Goal: Transaction & Acquisition: Book appointment/travel/reservation

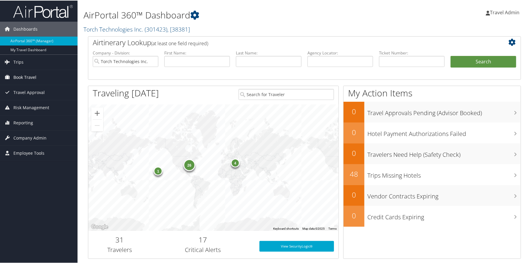
click at [26, 75] on span "Book Travel" at bounding box center [24, 76] width 23 height 15
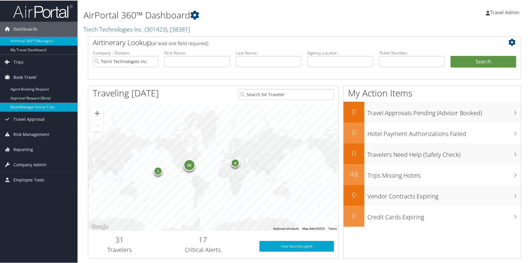
click at [35, 107] on link "Book/Manage Online Trips" at bounding box center [38, 106] width 77 height 9
click at [38, 121] on span "Travel Approval" at bounding box center [28, 118] width 31 height 15
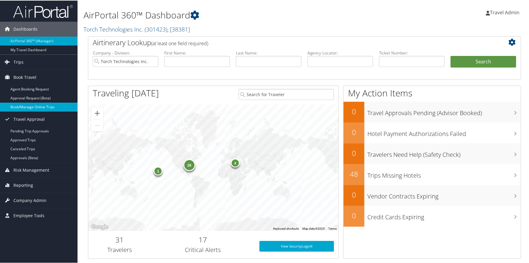
click at [35, 108] on link "Book/Manage Online Trips" at bounding box center [38, 106] width 77 height 9
